Goal: Task Accomplishment & Management: Use online tool/utility

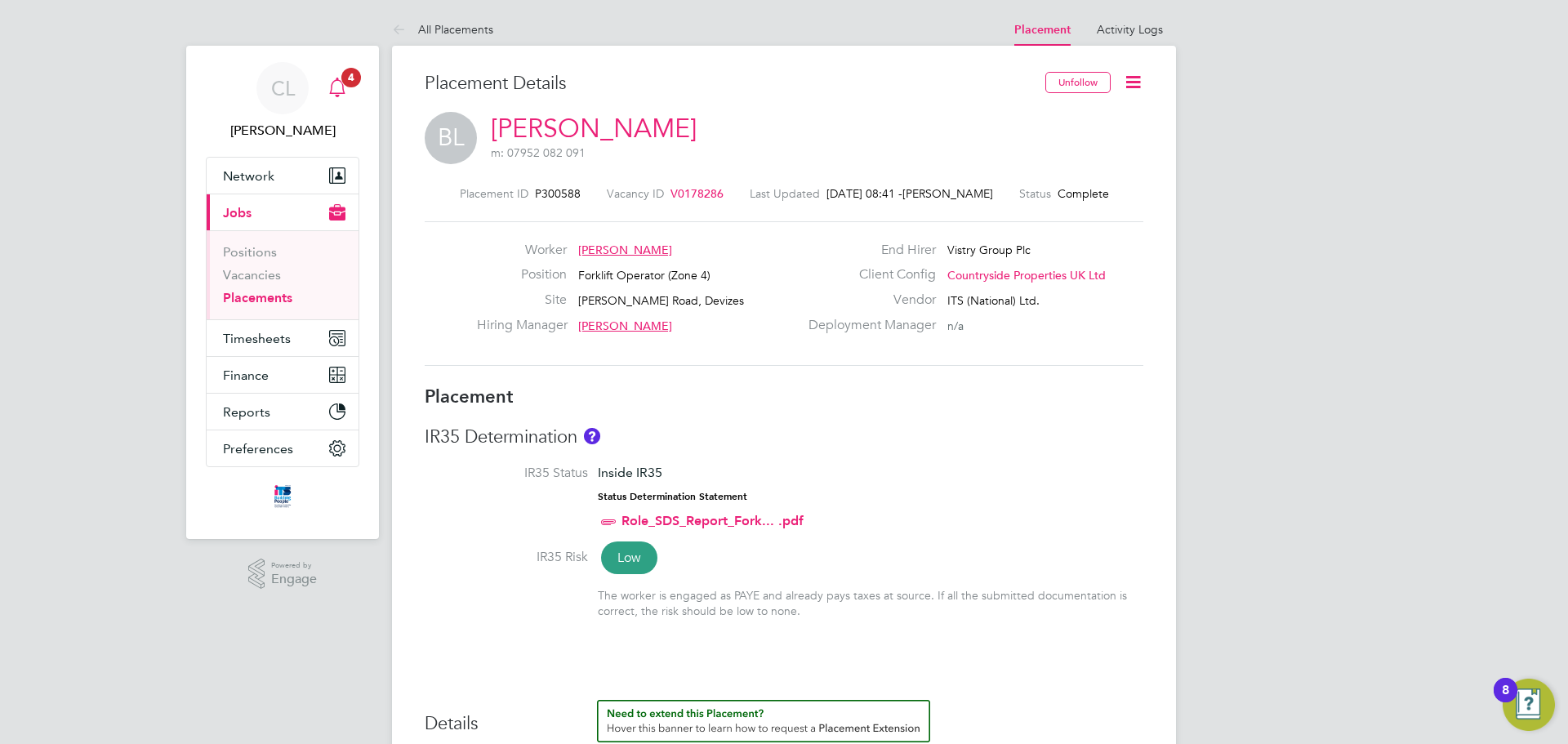
click at [332, 82] on icon "Main navigation" at bounding box center [337, 87] width 20 height 20
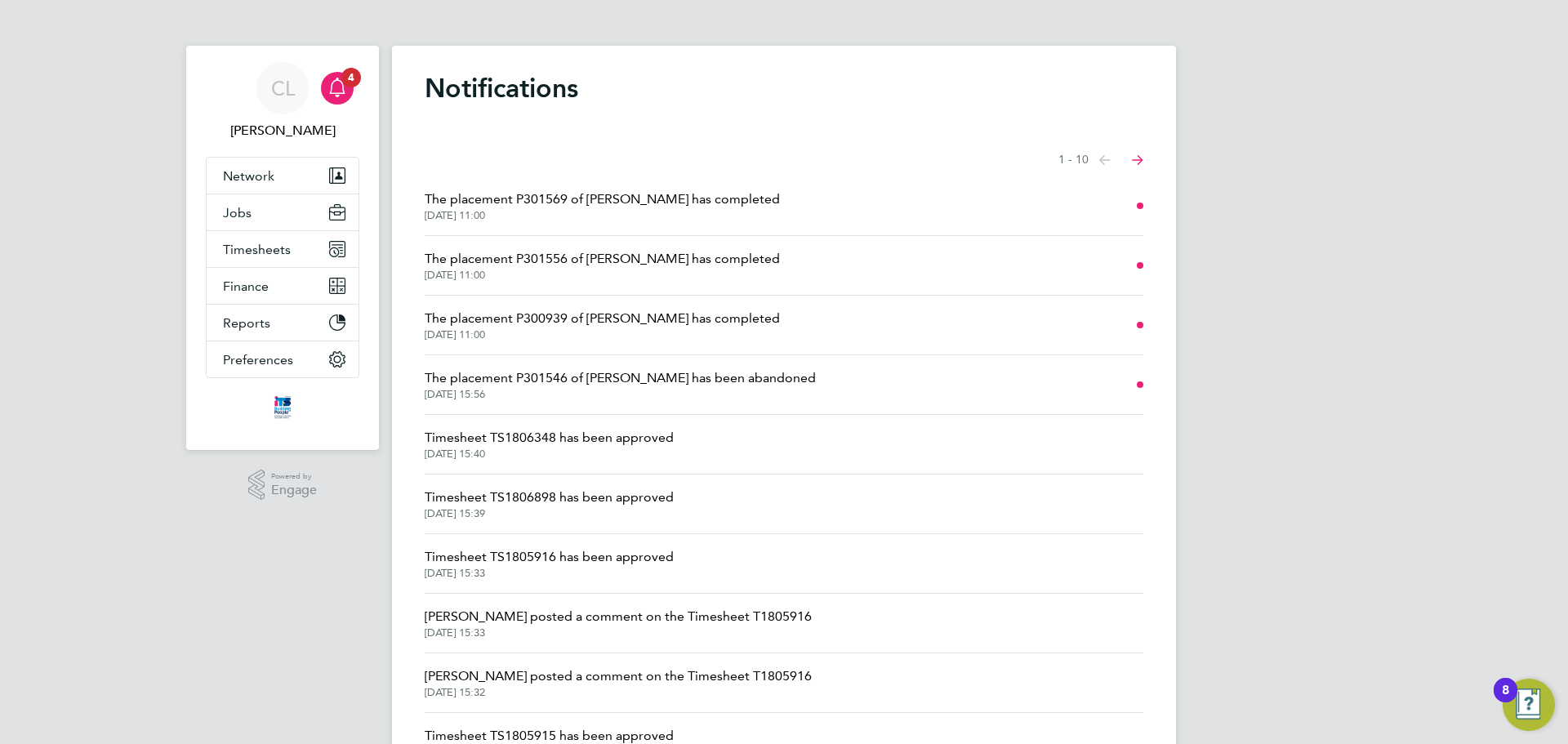
click at [626, 372] on span "The placement P301546 of [PERSON_NAME] has been abandoned" at bounding box center [620, 378] width 391 height 20
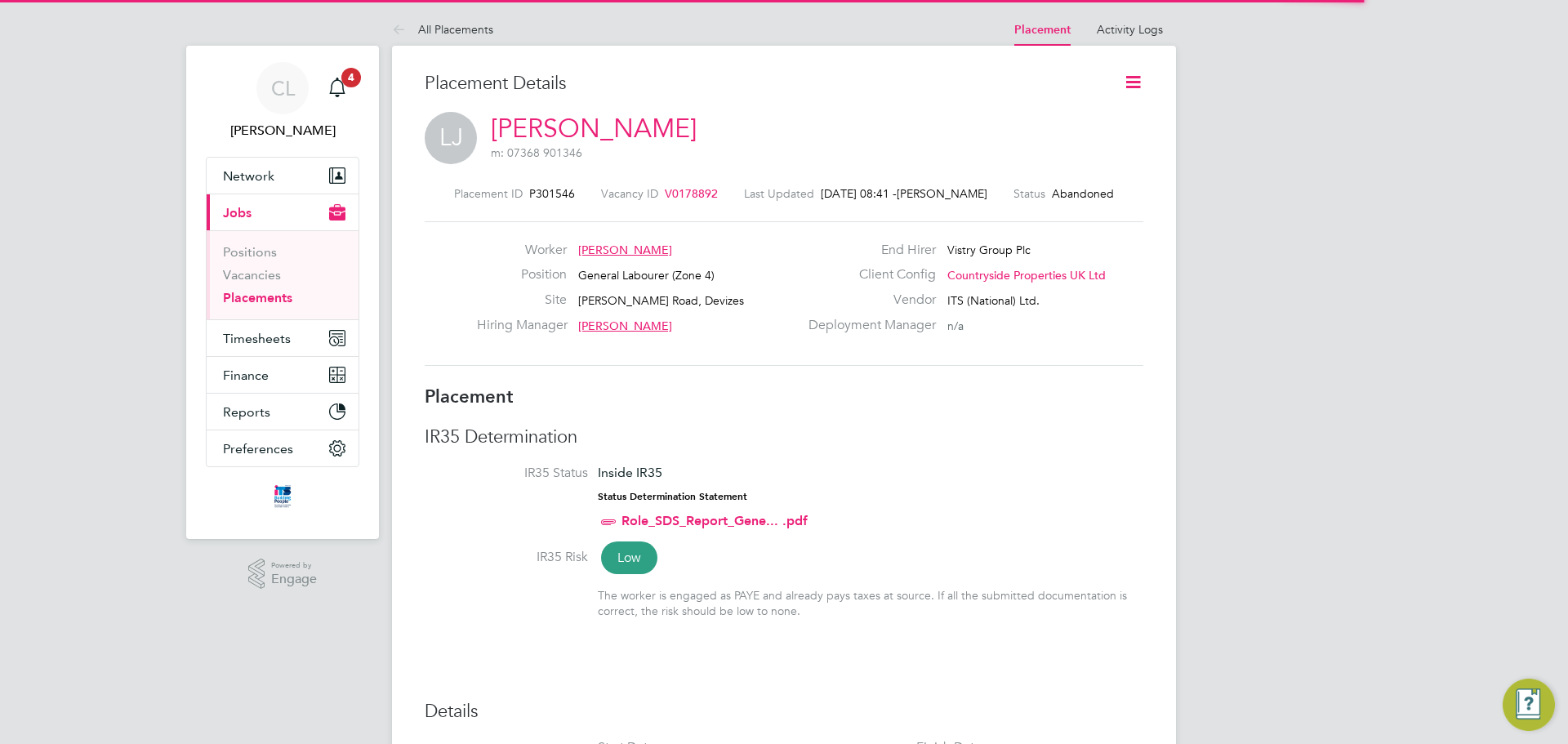
scroll to position [8, 8]
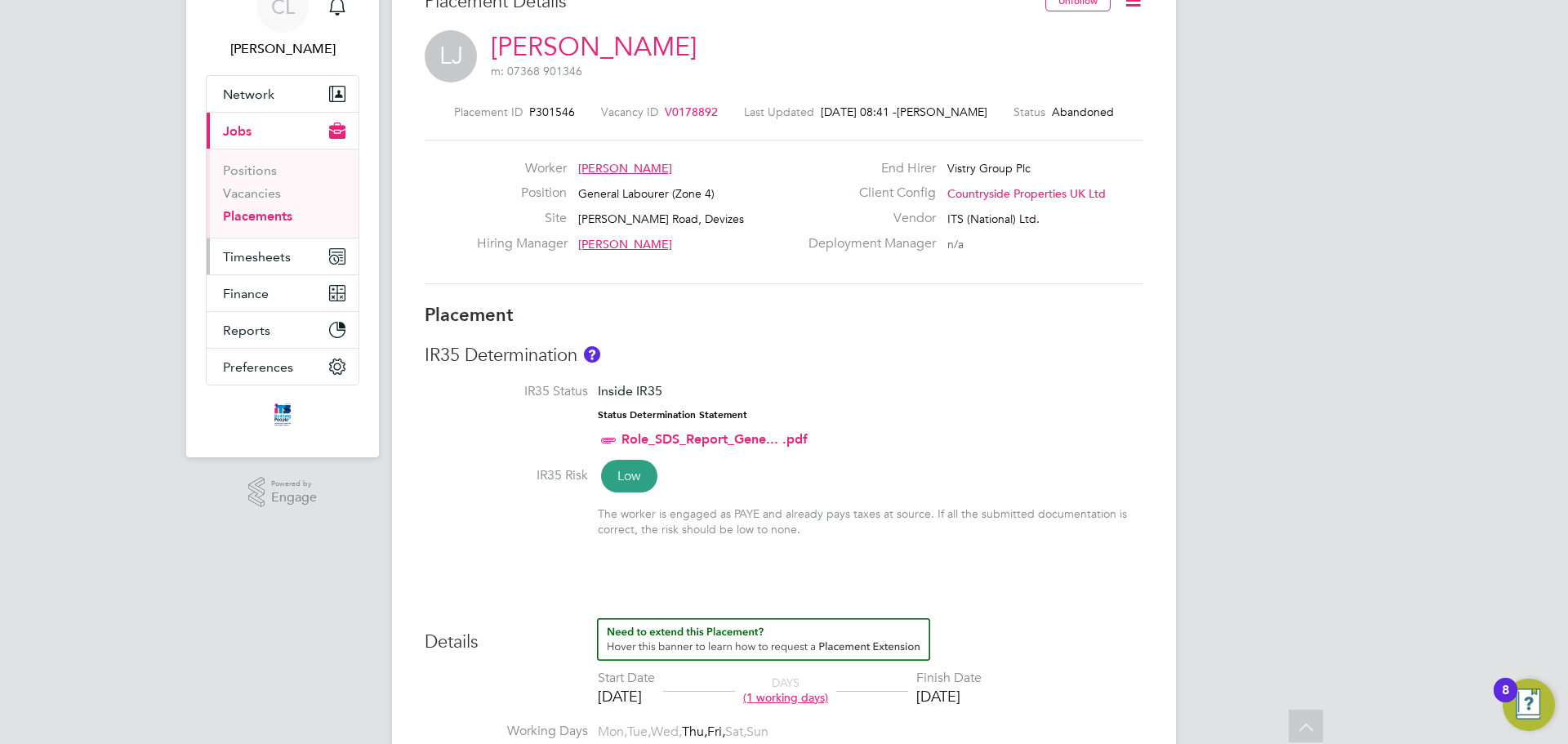
click at [230, 244] on button "Timesheets" at bounding box center [283, 256] width 152 height 36
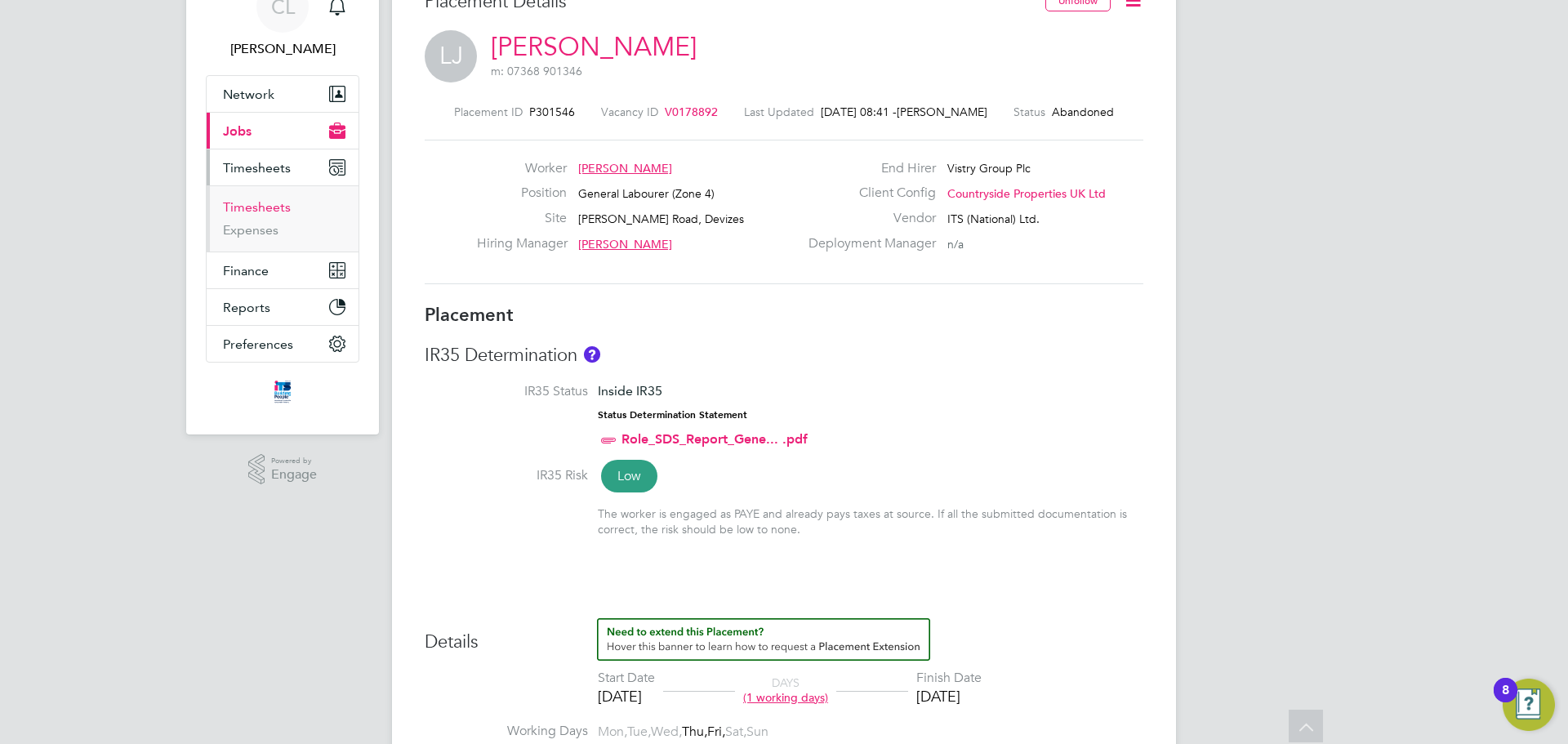
click at [252, 206] on link "Timesheets" at bounding box center [257, 207] width 68 height 16
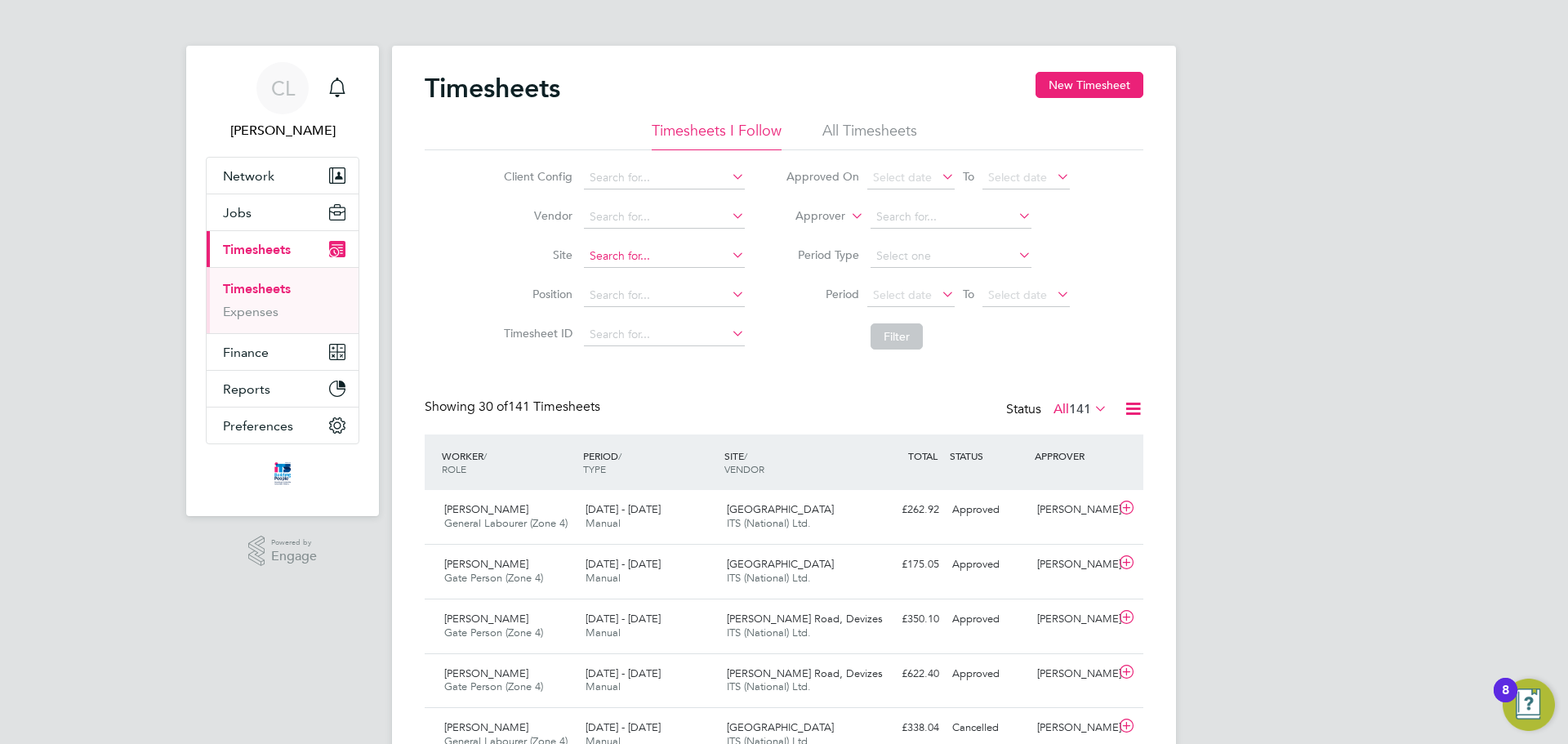
click at [607, 258] on input at bounding box center [665, 257] width 161 height 23
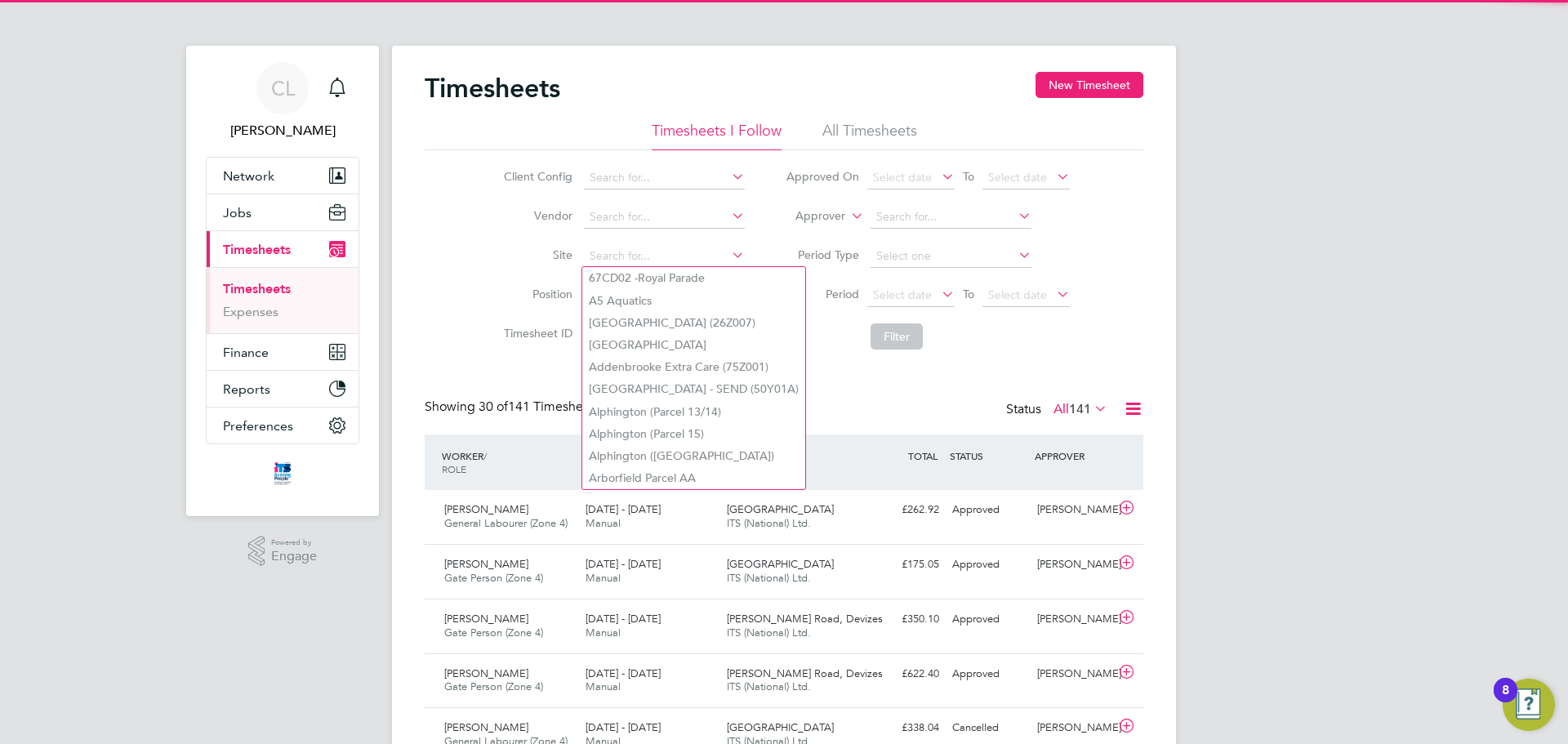
click at [513, 262] on label "Site" at bounding box center [535, 255] width 73 height 15
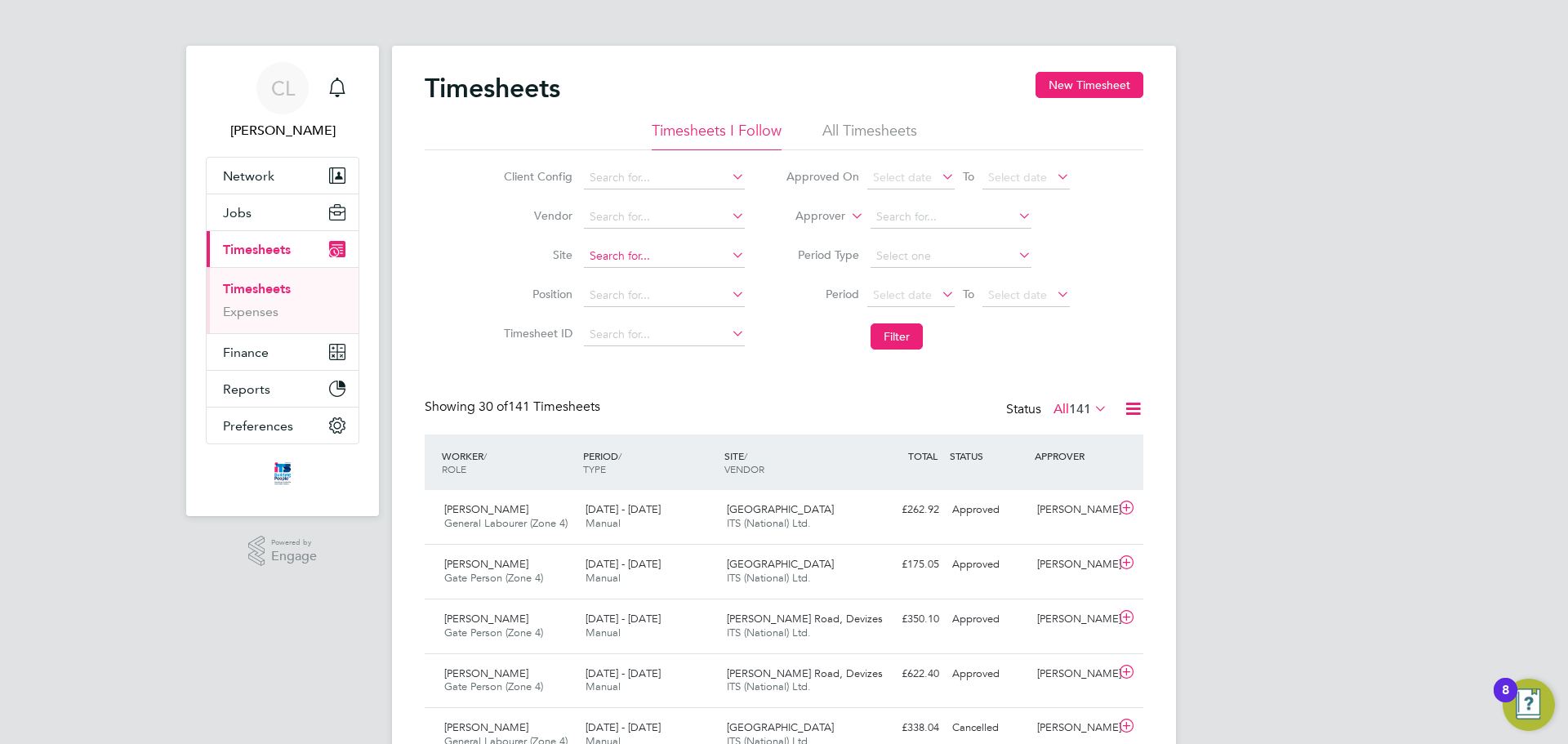
click at [640, 256] on input at bounding box center [665, 257] width 161 height 23
type input ","
click at [675, 279] on li "[PERSON_NAME] all Road, Devizes" at bounding box center [680, 278] width 194 height 22
type input "[PERSON_NAME] Road, Devizes"
click at [907, 340] on button "Filter" at bounding box center [896, 336] width 52 height 26
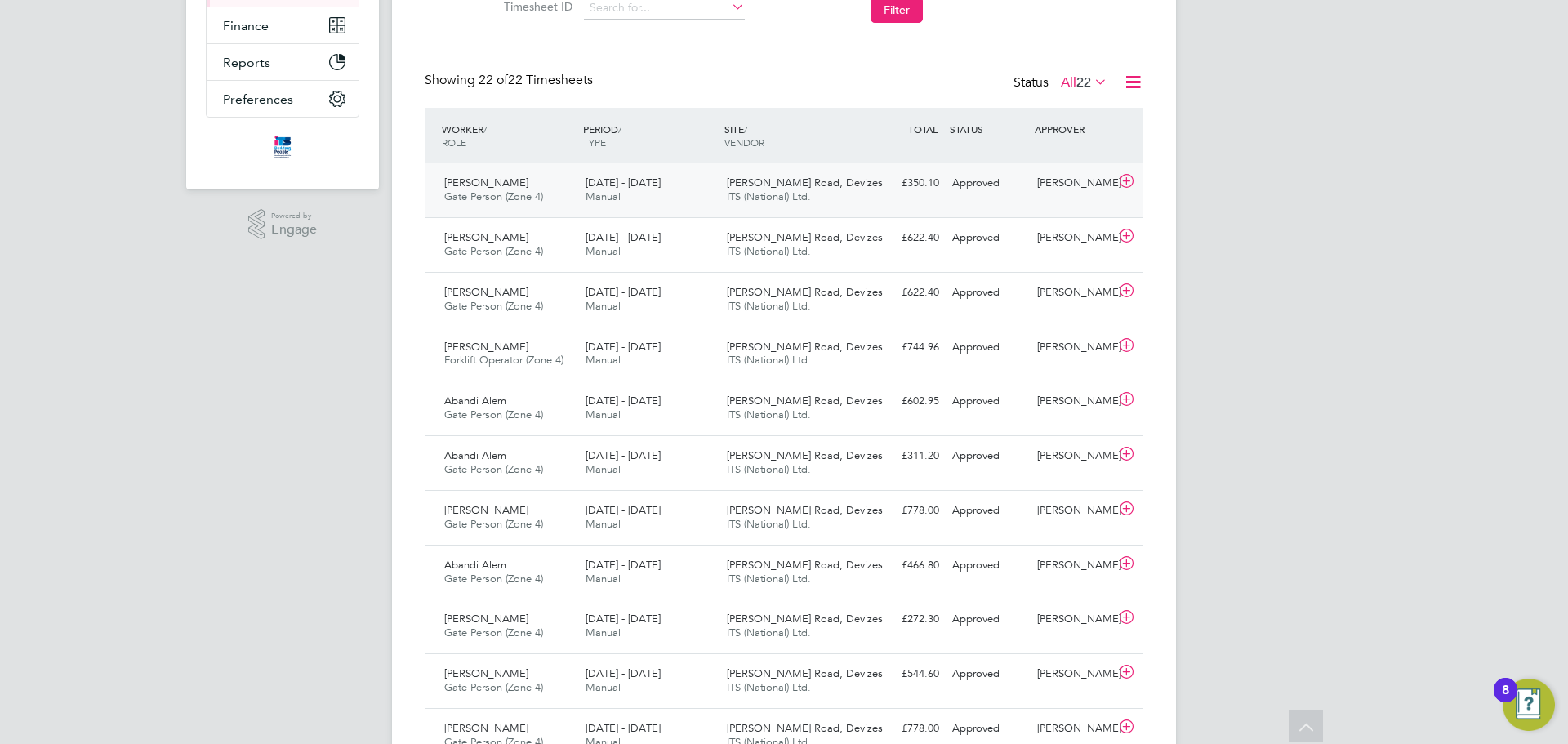
click at [647, 194] on div "[DATE] - [DATE] Manual" at bounding box center [650, 190] width 141 height 41
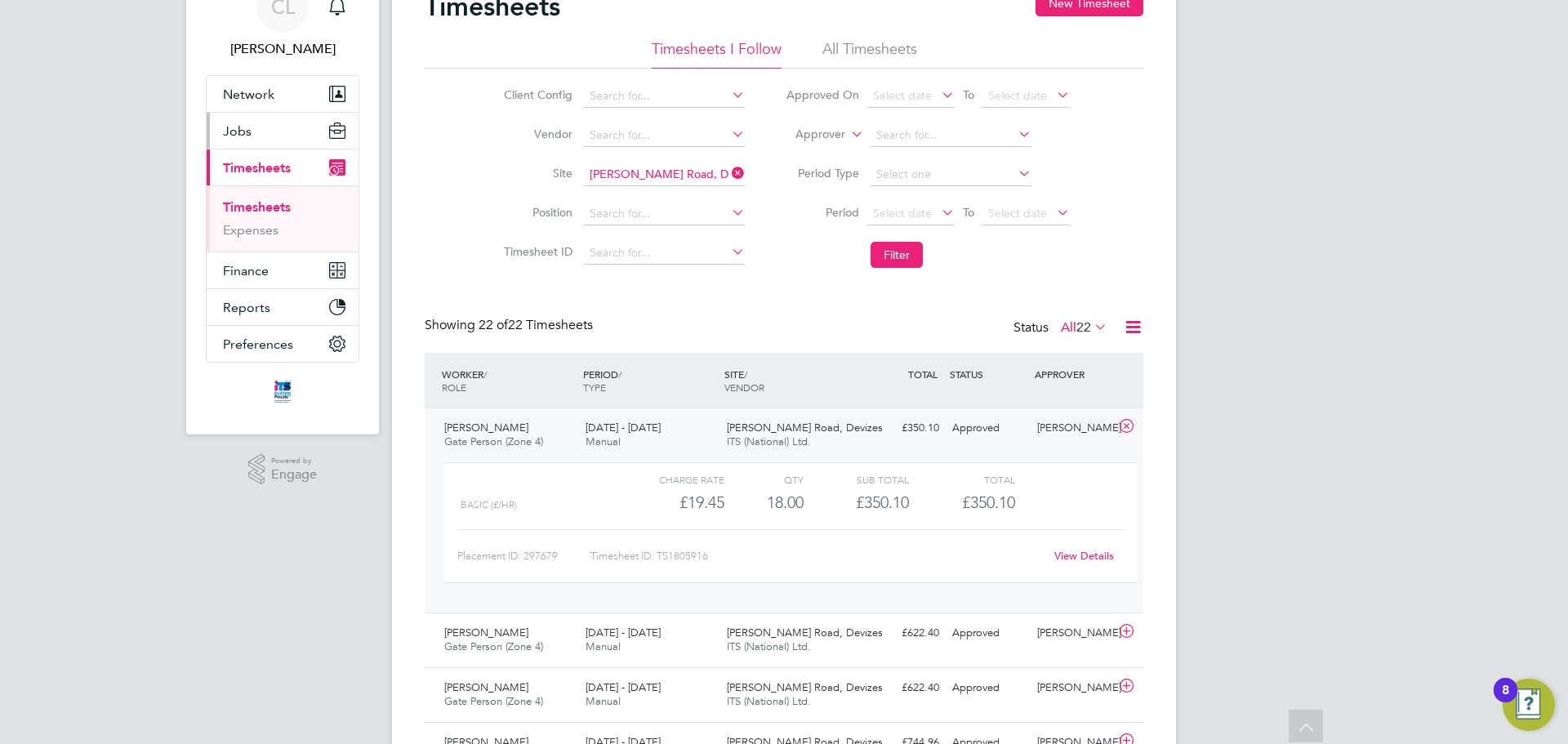
click at [269, 128] on button "Jobs" at bounding box center [283, 131] width 152 height 36
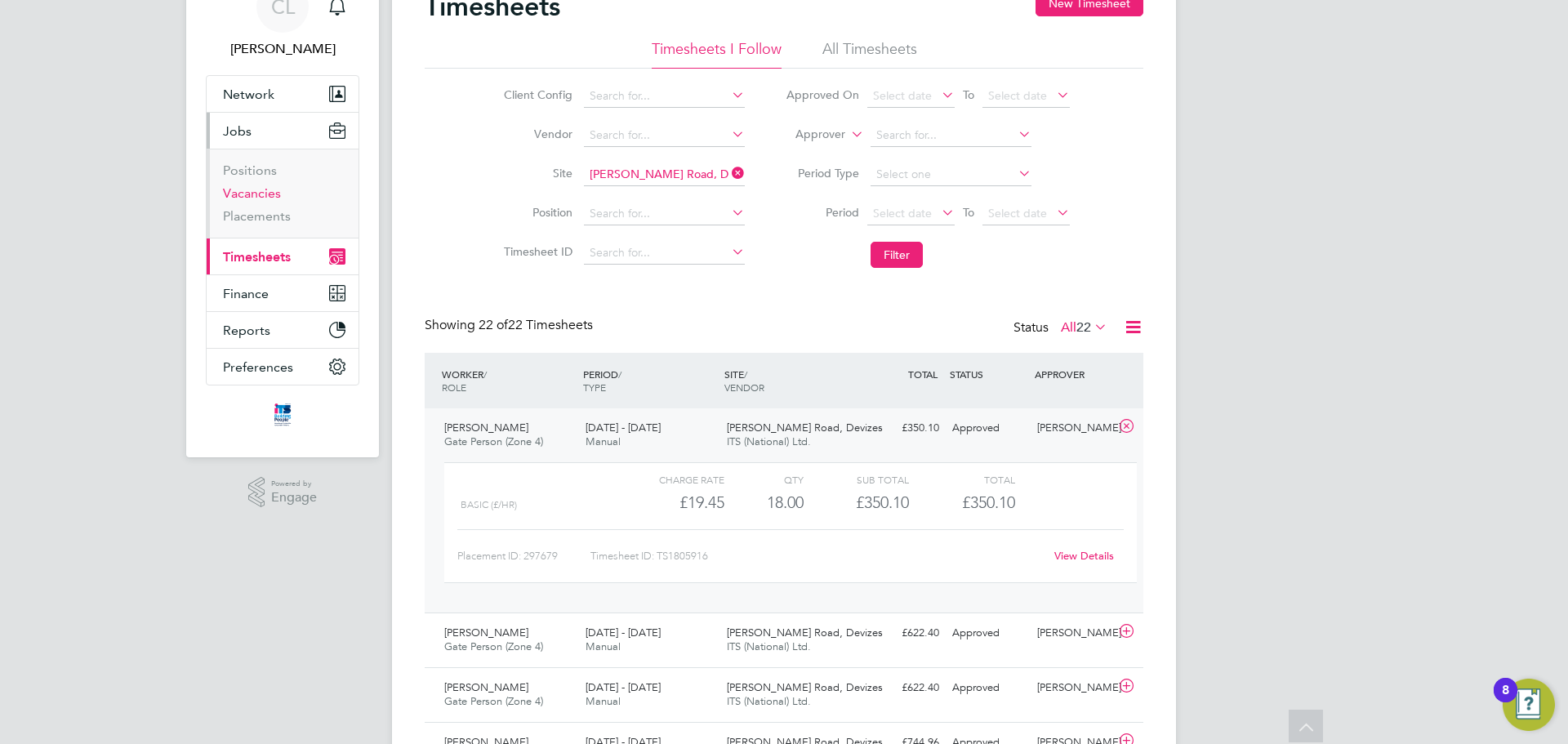
click at [268, 191] on link "Vacancies" at bounding box center [252, 193] width 58 height 16
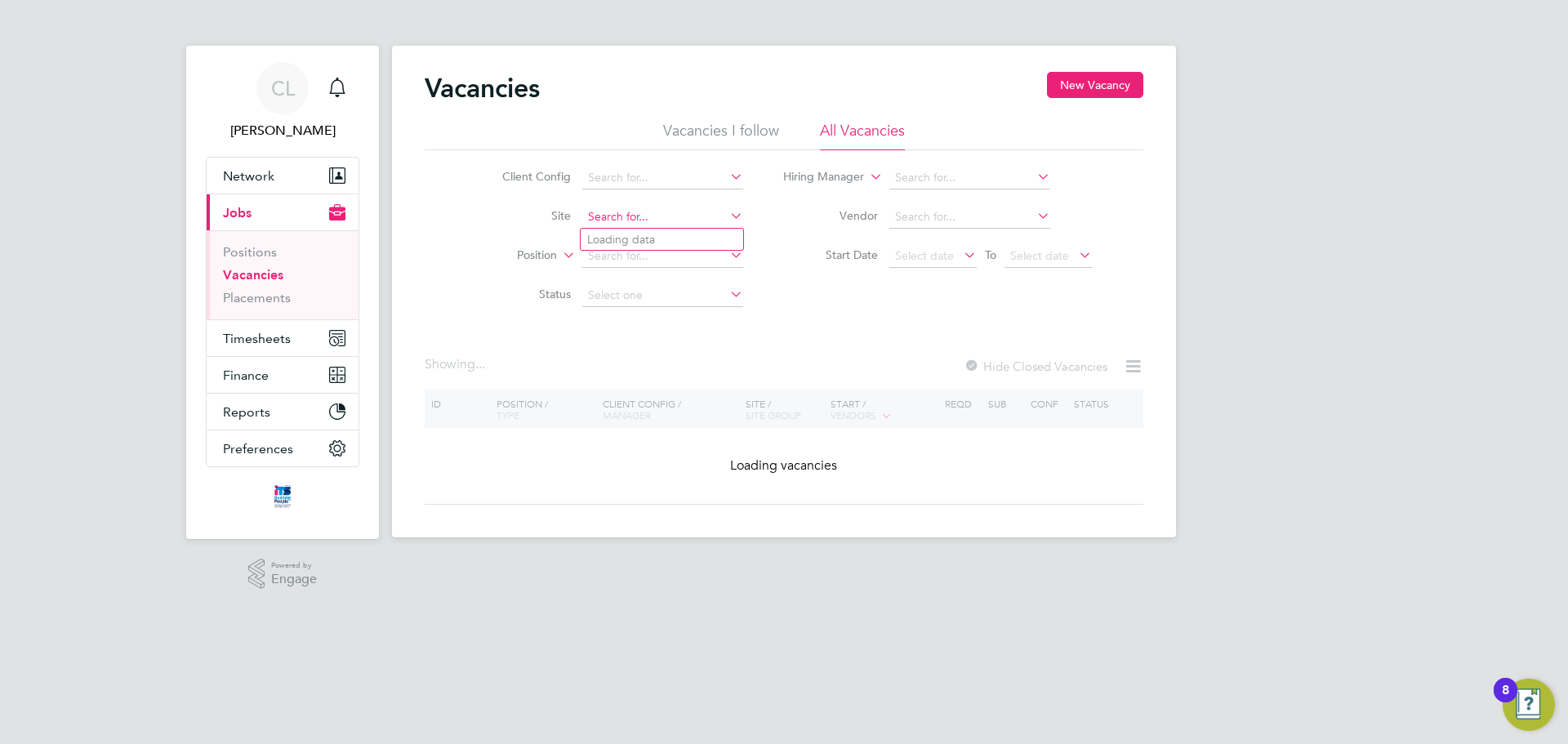
click at [666, 224] on input at bounding box center [663, 218] width 161 height 23
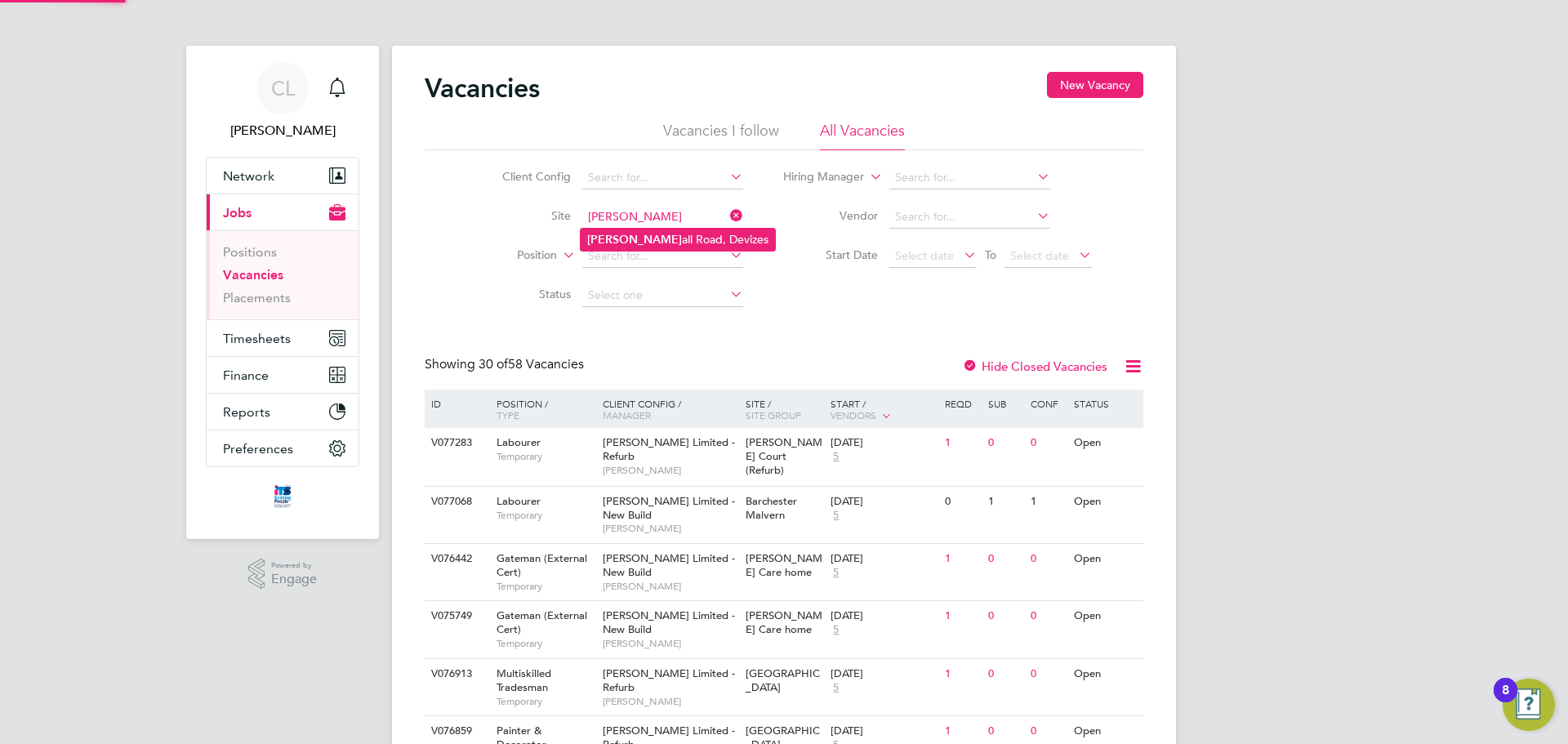
click at [663, 239] on li "[PERSON_NAME] all Road, Devizes" at bounding box center [678, 239] width 194 height 22
type input "[PERSON_NAME] Road, Devizes"
